Goal: Information Seeking & Learning: Understand process/instructions

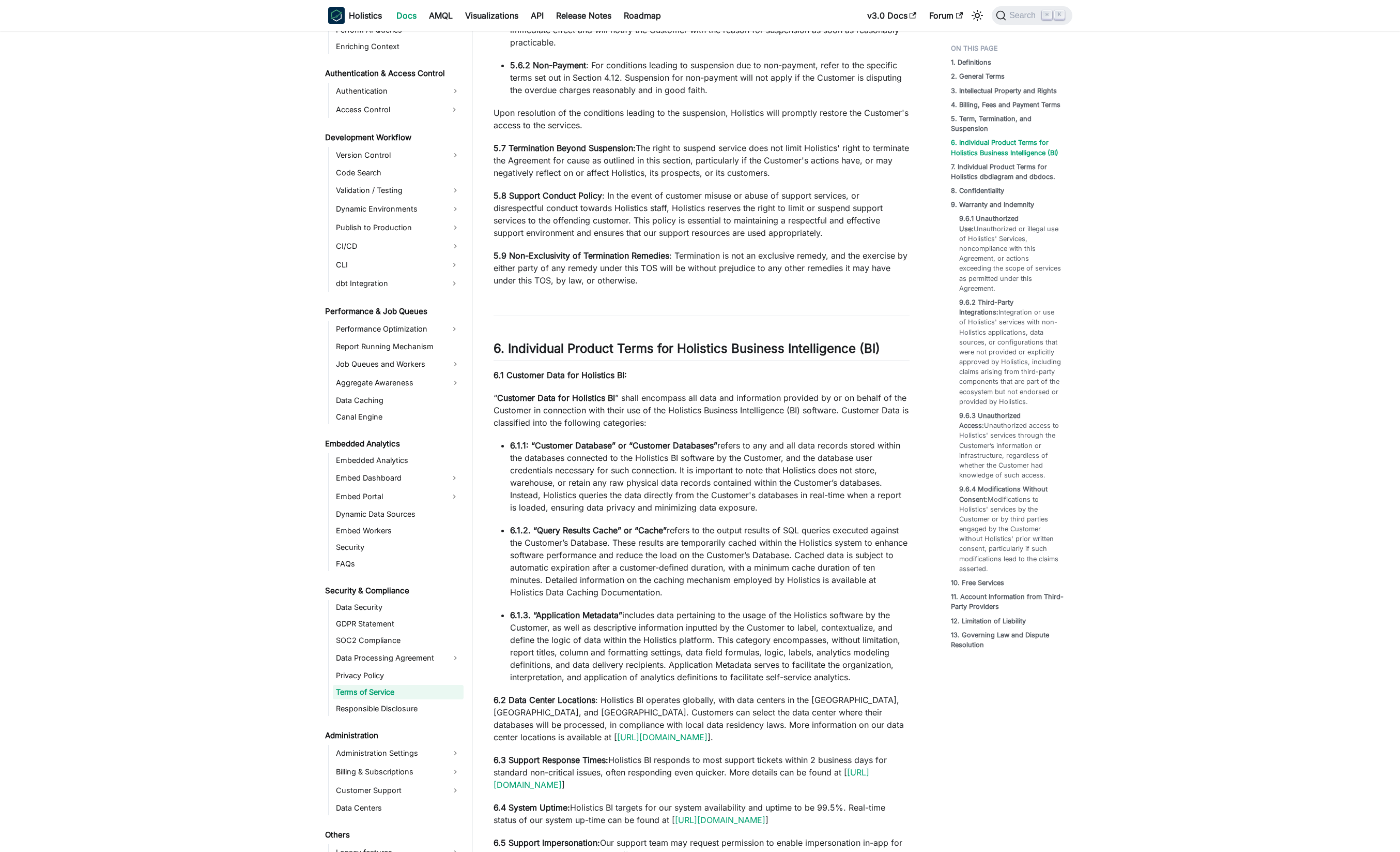
scroll to position [636, 0]
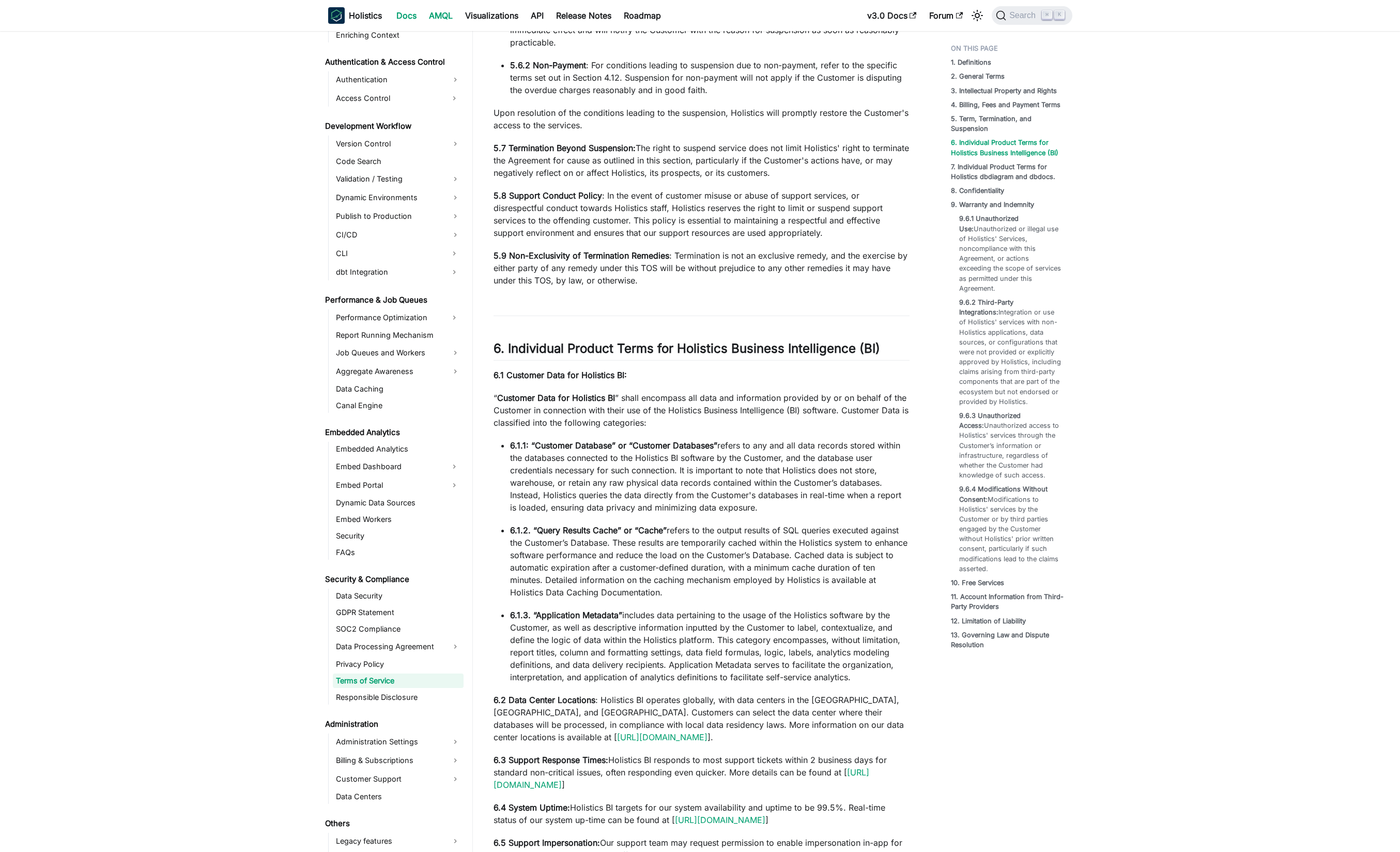
click at [445, 11] on link "AMQL" at bounding box center [441, 15] width 36 height 16
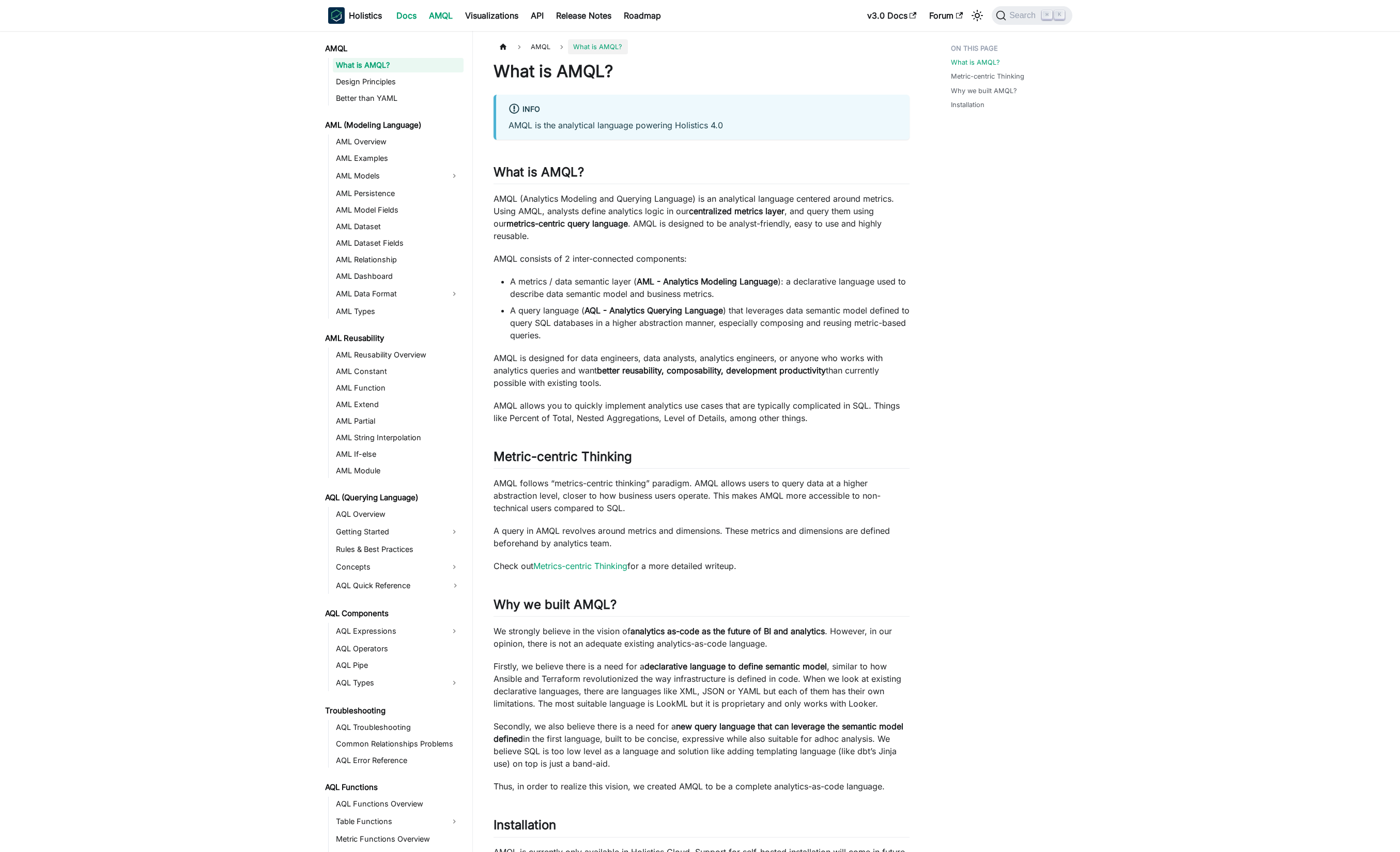
click at [405, 13] on link "Docs" at bounding box center [407, 15] width 32 height 16
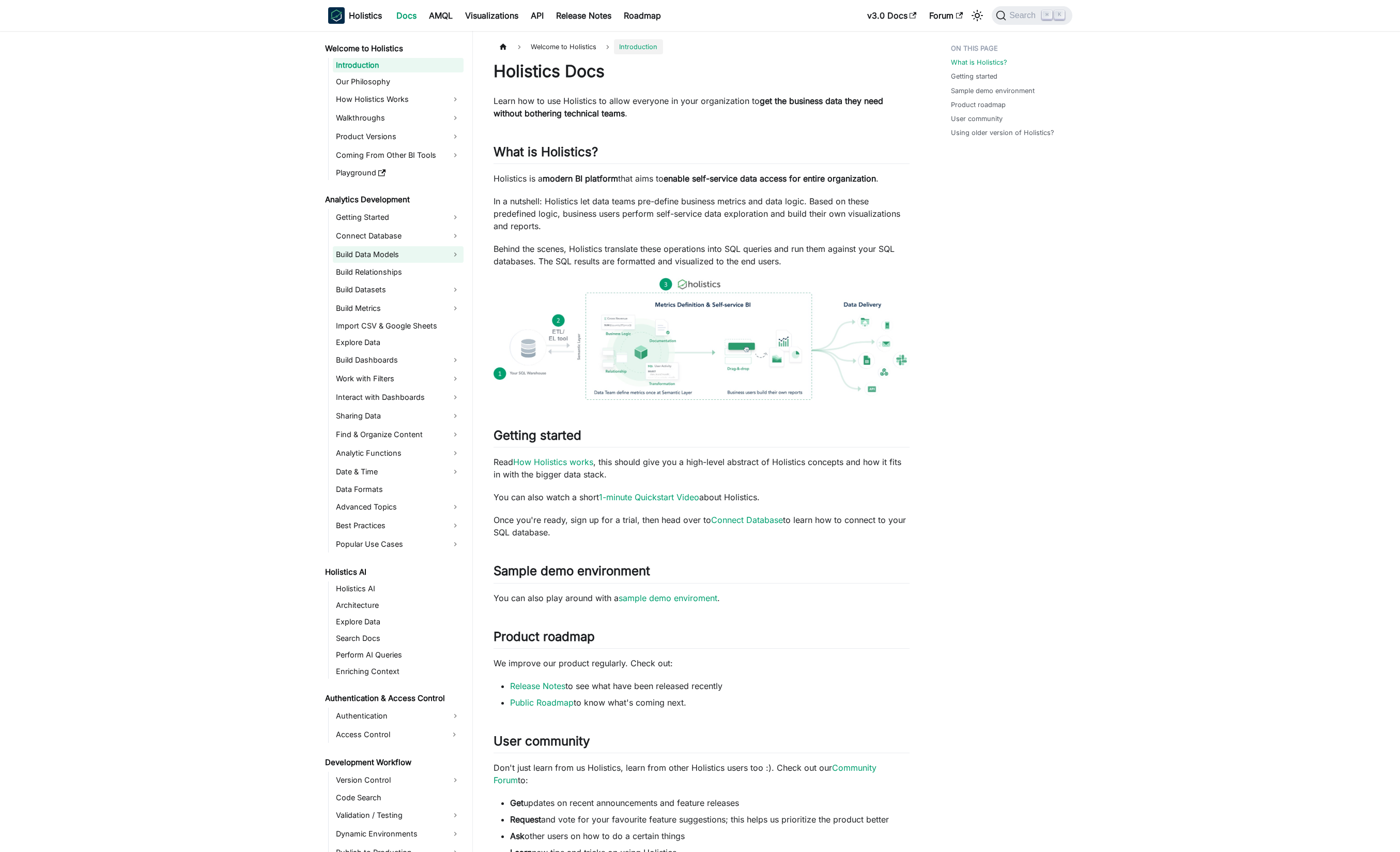
click at [394, 254] on link "Build Data Models" at bounding box center [398, 254] width 131 height 16
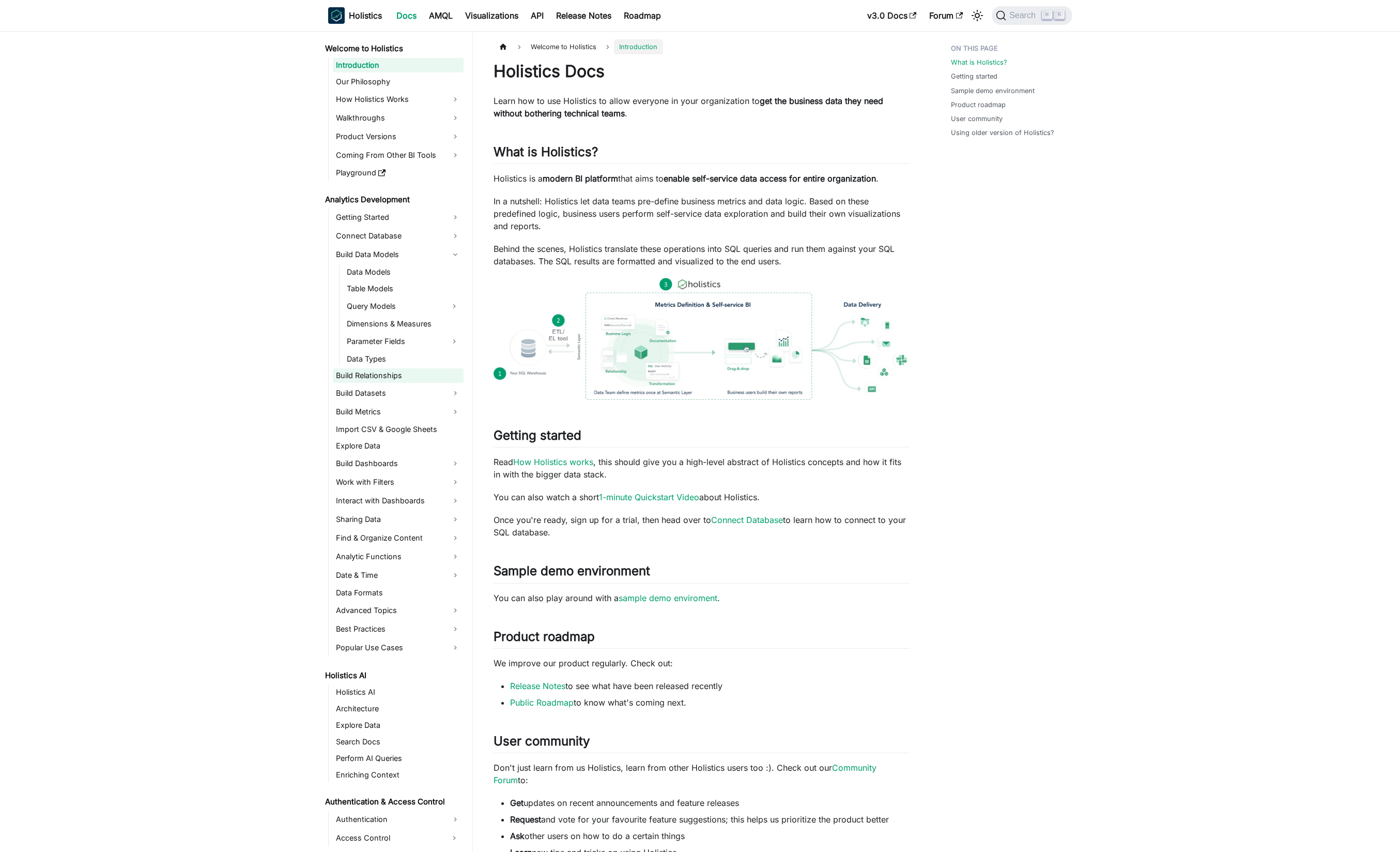
click at [393, 370] on link "Build Relationships" at bounding box center [398, 375] width 131 height 14
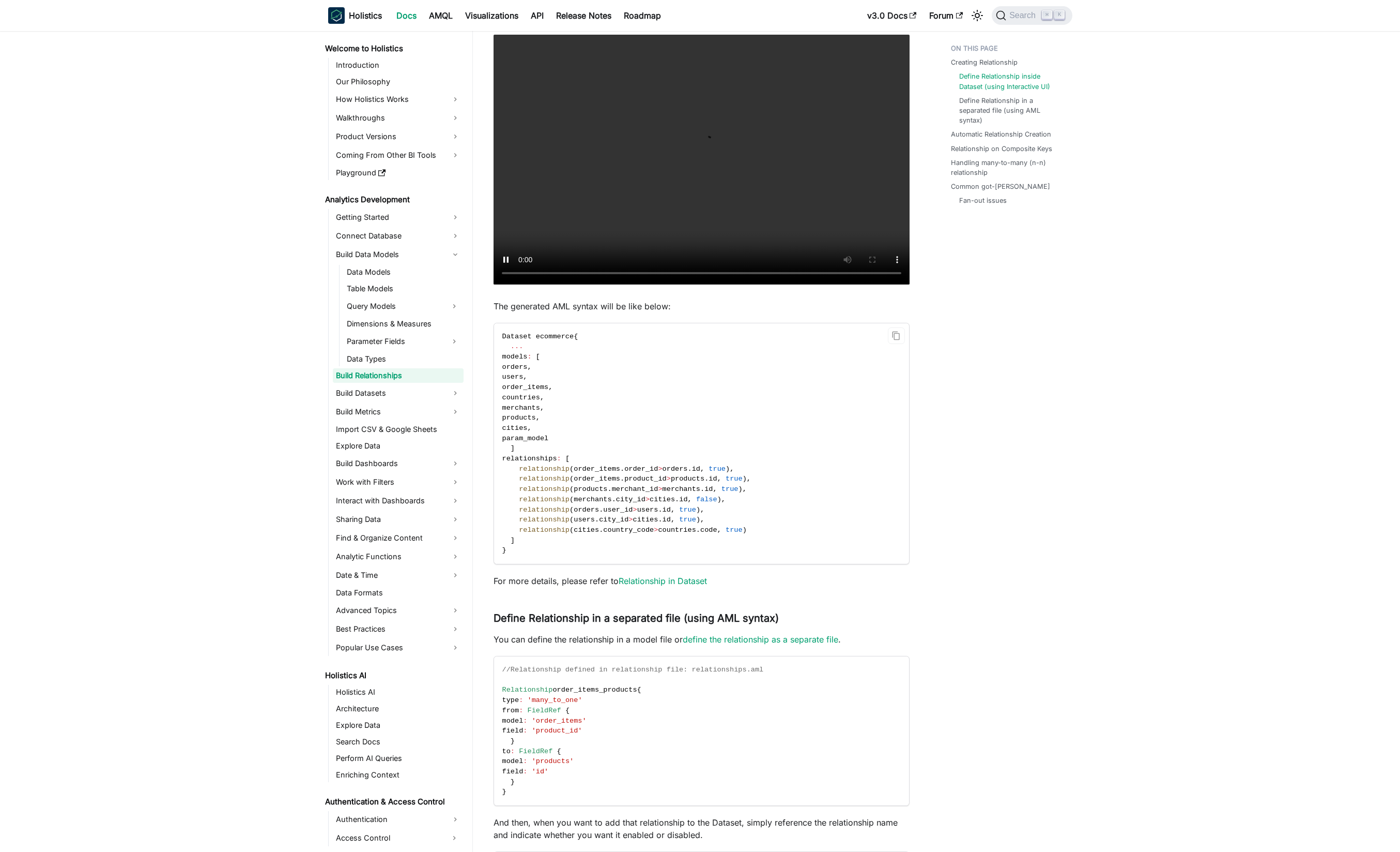
scroll to position [556, 0]
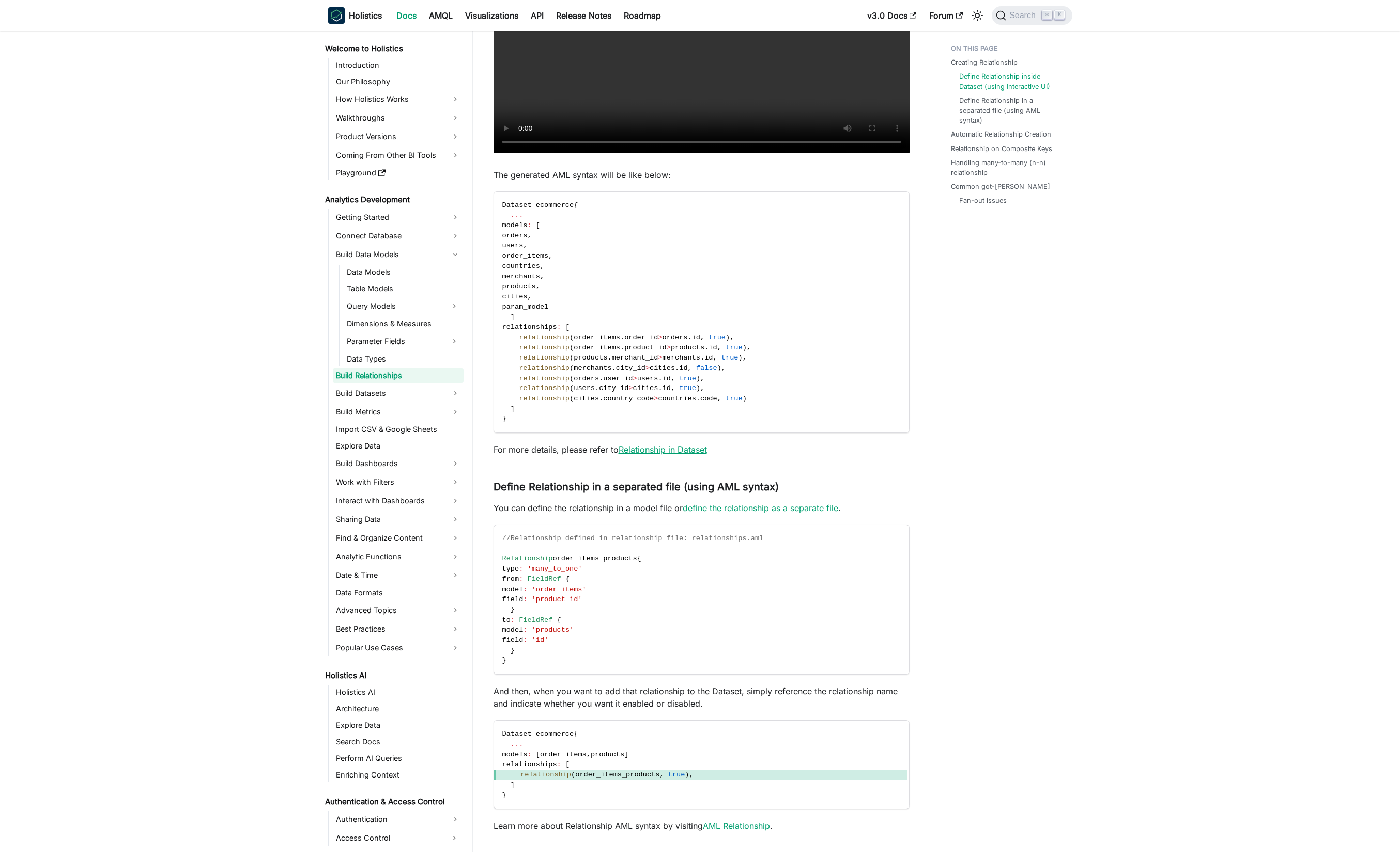
click at [660, 451] on link "Relationship in Dataset" at bounding box center [662, 449] width 88 height 10
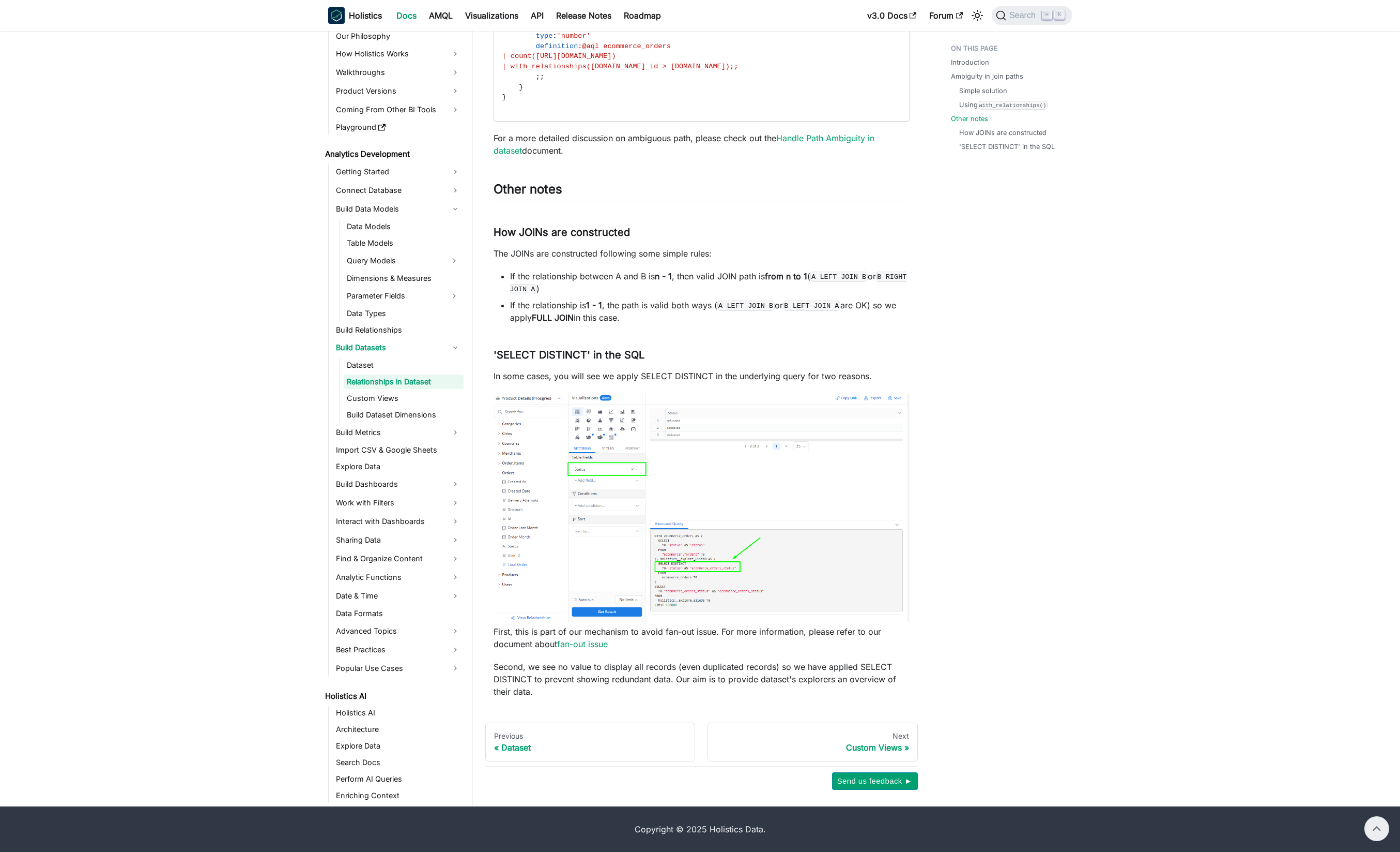
scroll to position [2654, 0]
click at [407, 420] on link "Build Dataset Dimensions" at bounding box center [404, 414] width 120 height 14
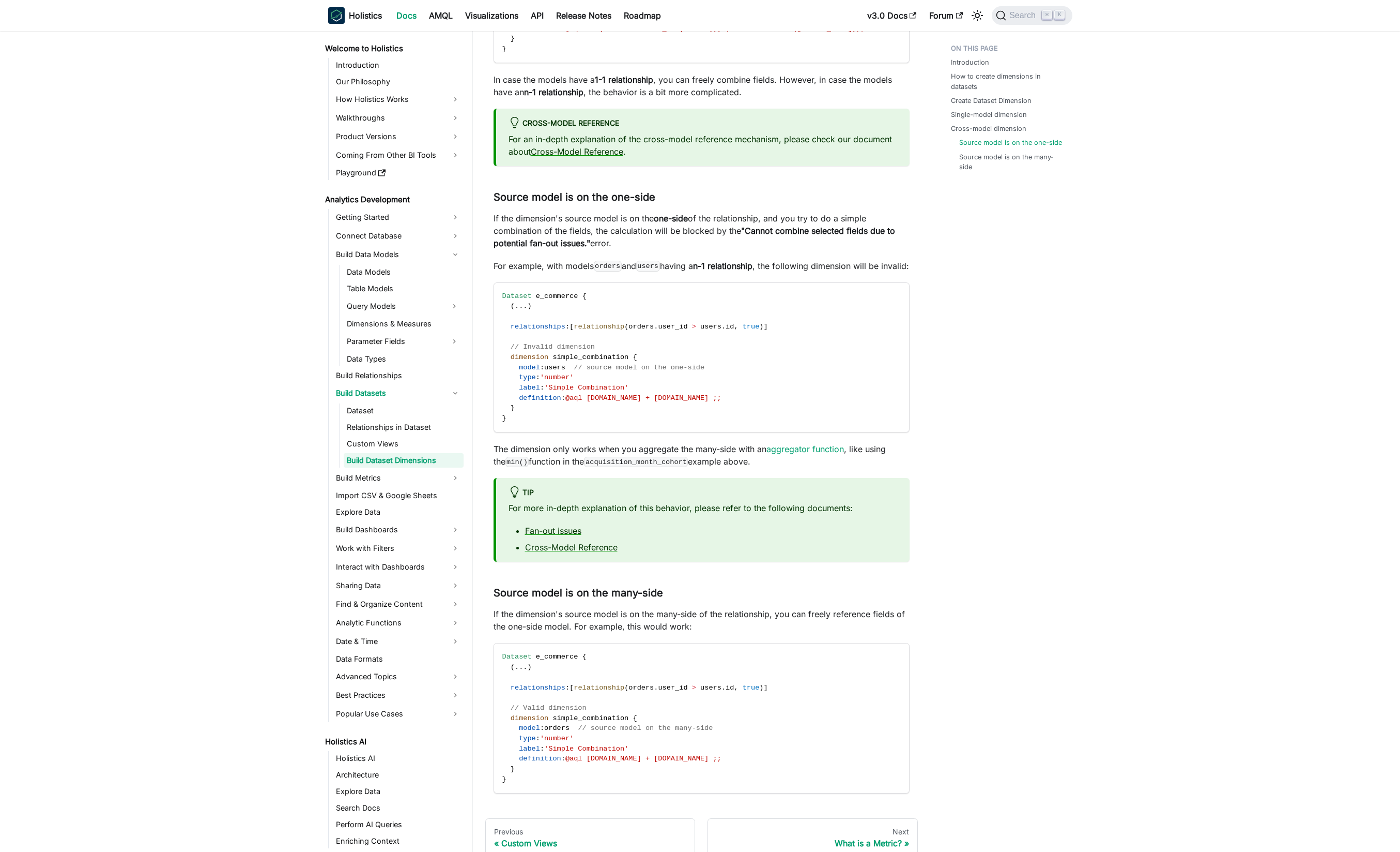
scroll to position [1789, 0]
